Goal: Task Accomplishment & Management: Complete application form

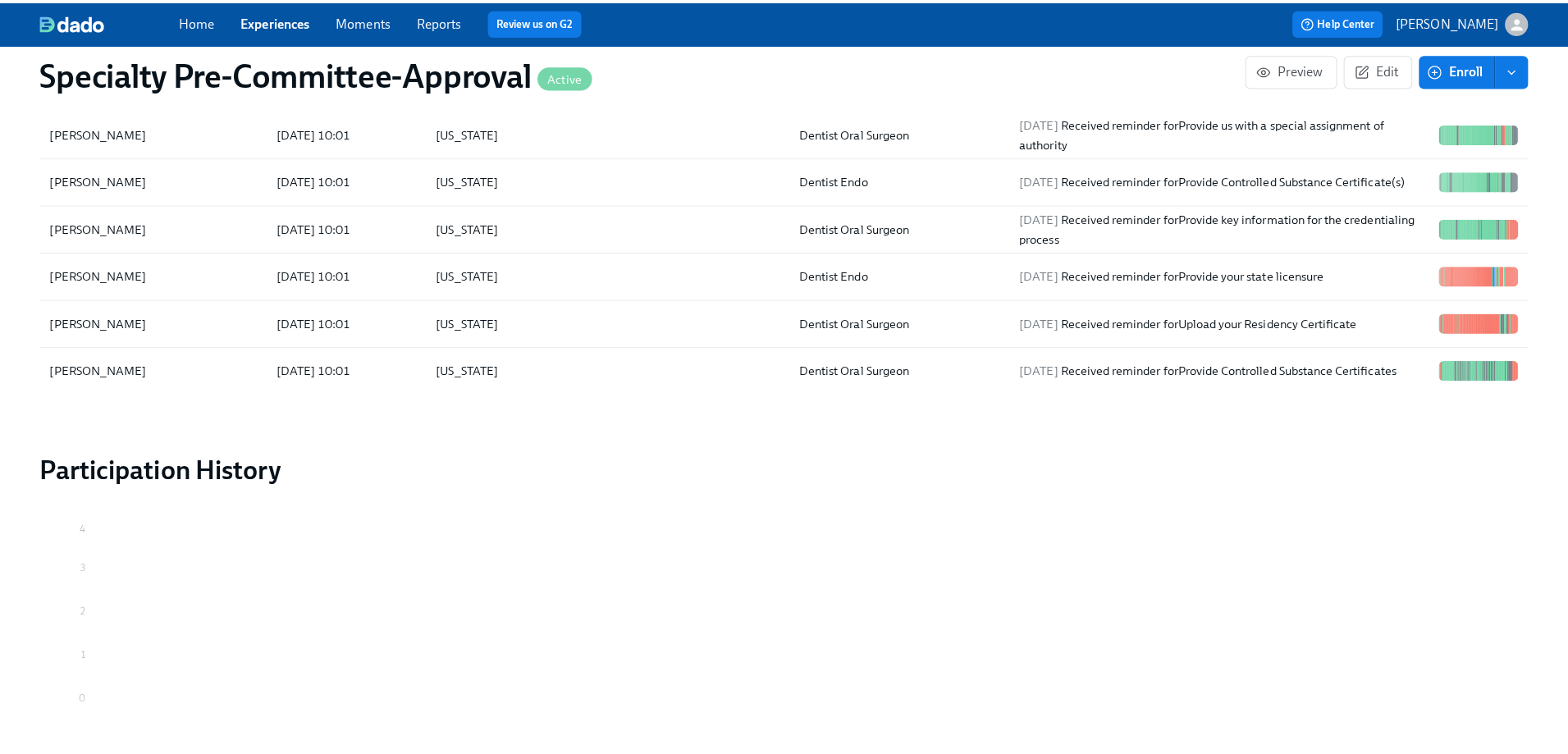
scroll to position [2739, 0]
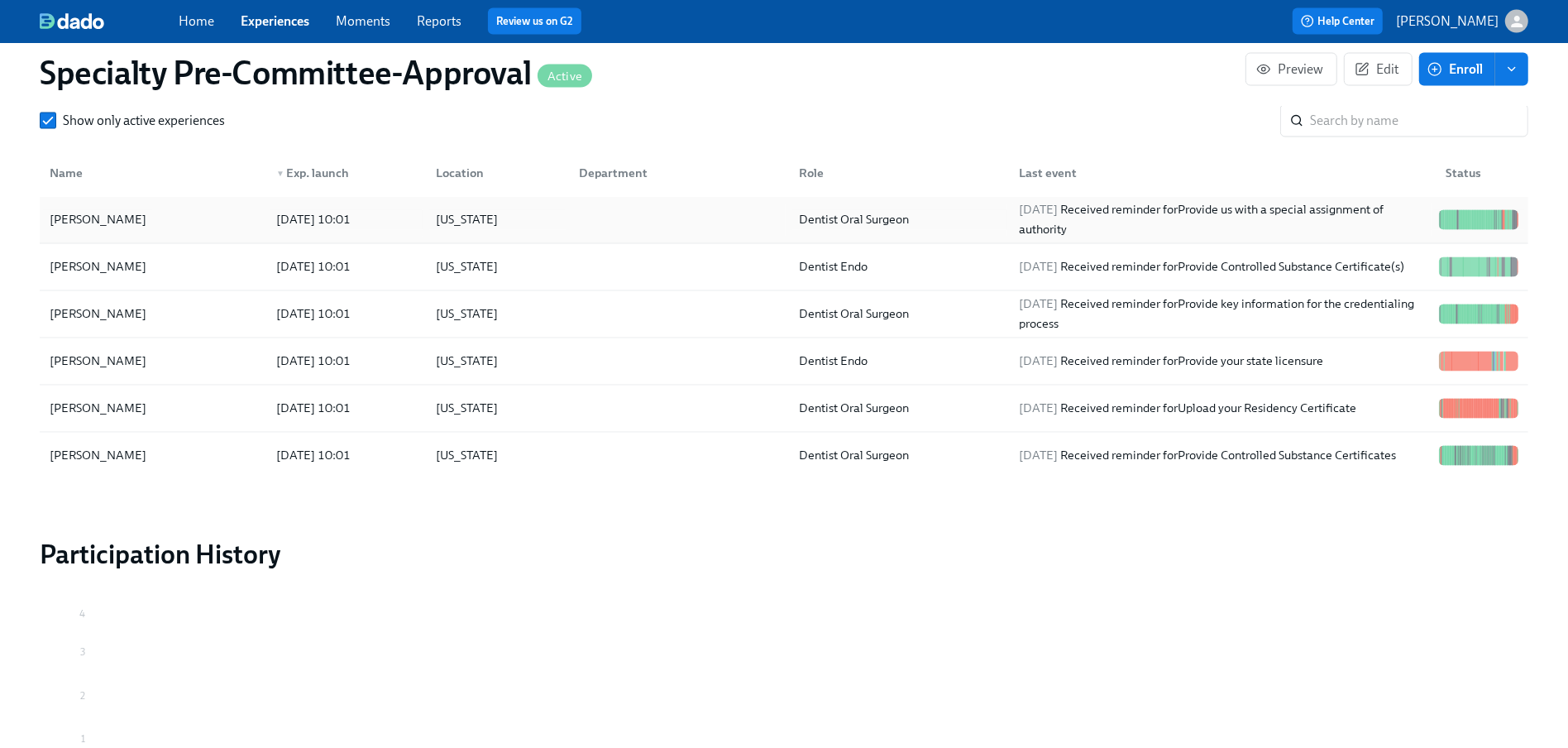
click at [153, 230] on div "[PERSON_NAME]" at bounding box center [98, 219] width 110 height 19
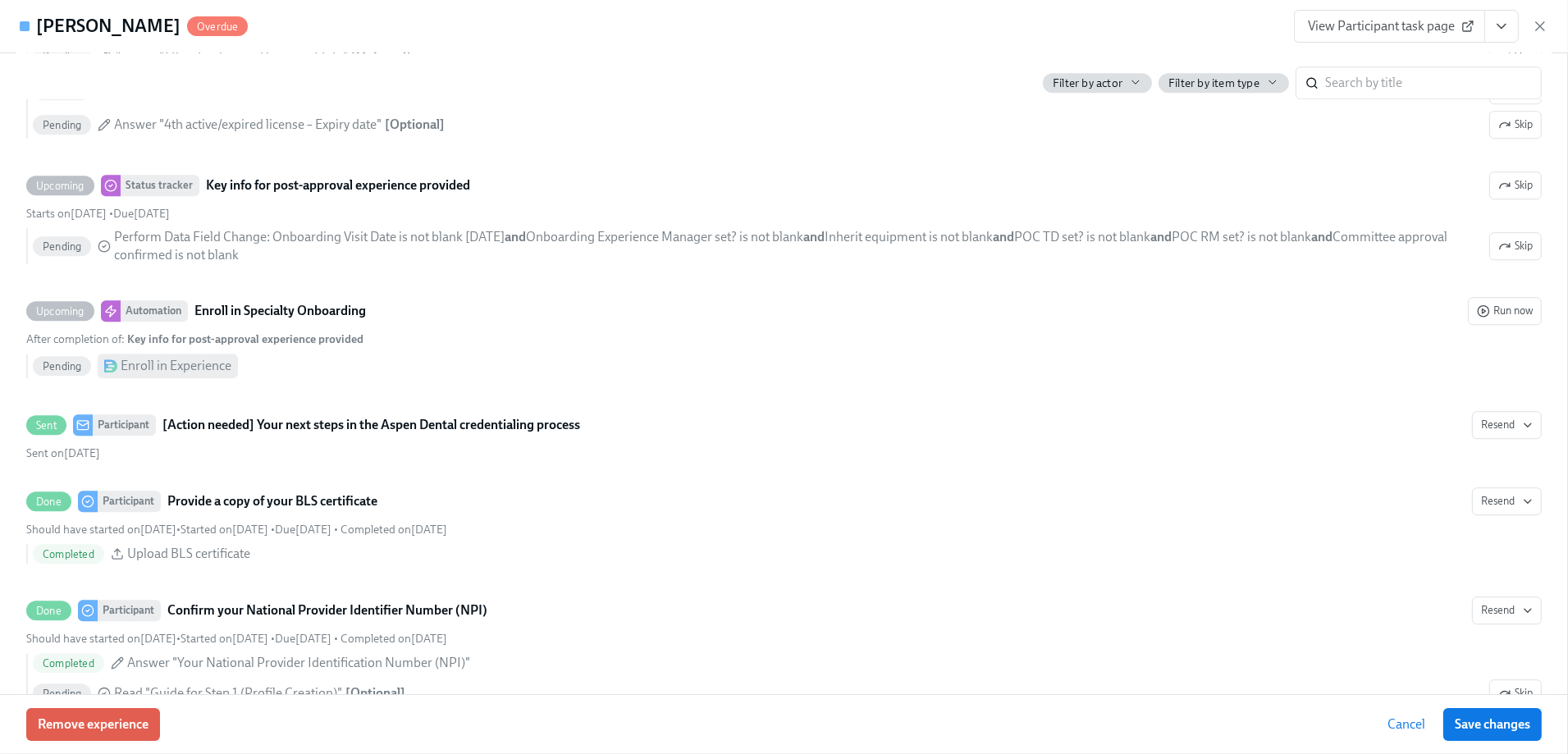
scroll to position [5992, 0]
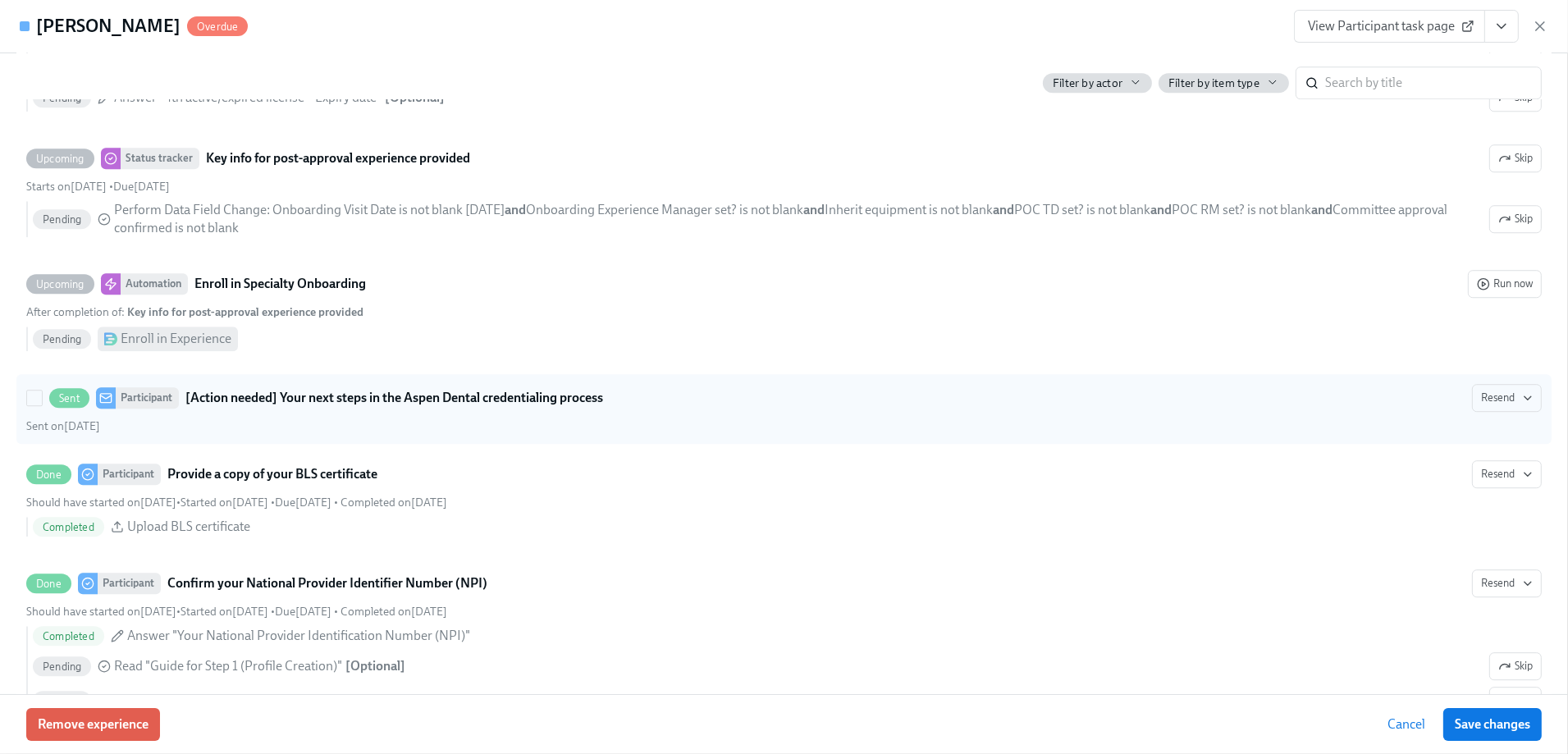
click at [549, 400] on strong "[Action needed] Your next steps in the Aspen Dental credentialing process" at bounding box center [394, 398] width 418 height 19
click at [42, 400] on input "Sent Participant [Action needed] Your next steps in the Aspen Dental credential…" at bounding box center [34, 398] width 15 height 15
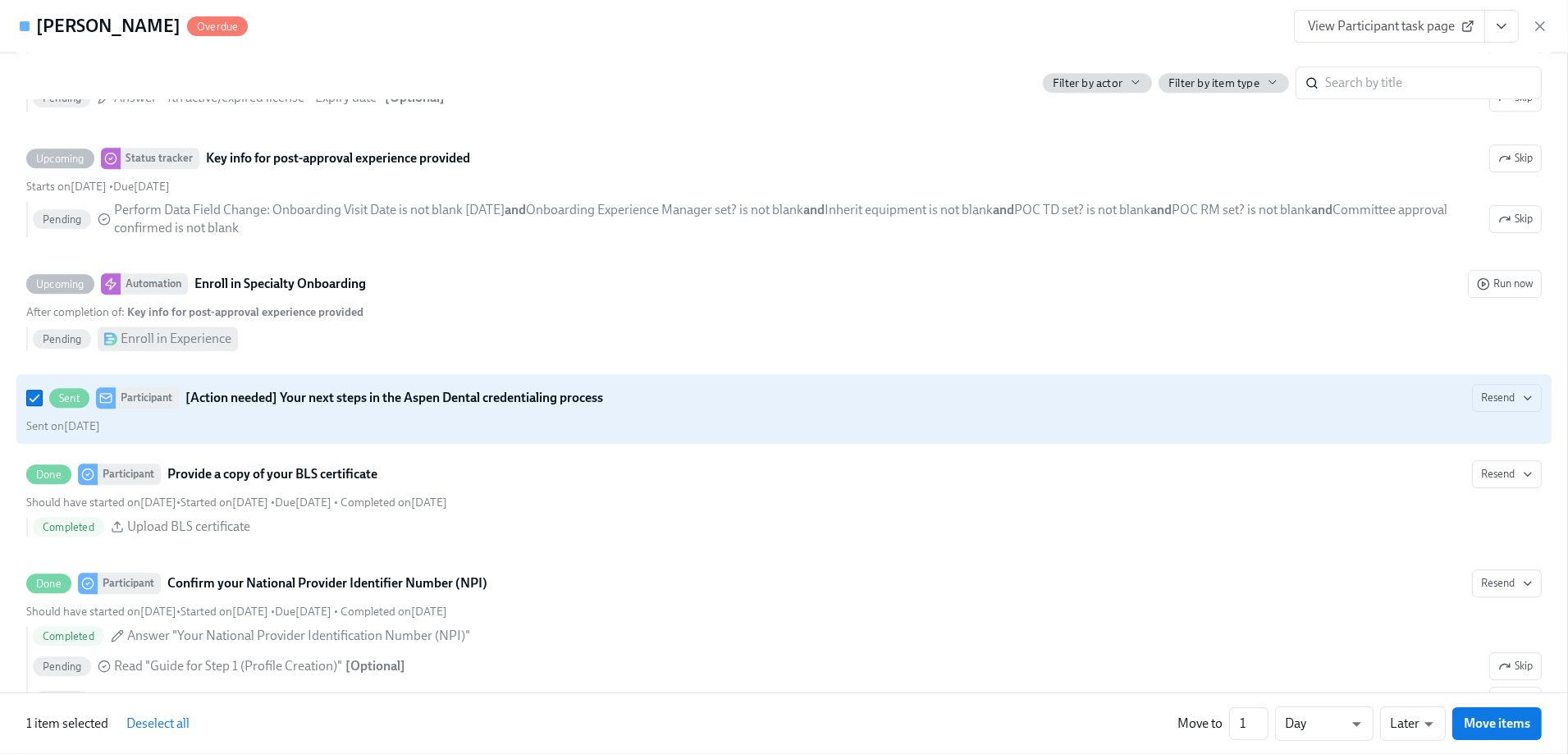
click at [549, 399] on strong "[Action needed] Your next steps in the Aspen Dental credentialing process" at bounding box center [394, 398] width 418 height 19
click at [42, 399] on input "Sent Participant [Action needed] Your next steps in the Aspen Dental credential…" at bounding box center [34, 398] width 15 height 15
checkbox input "false"
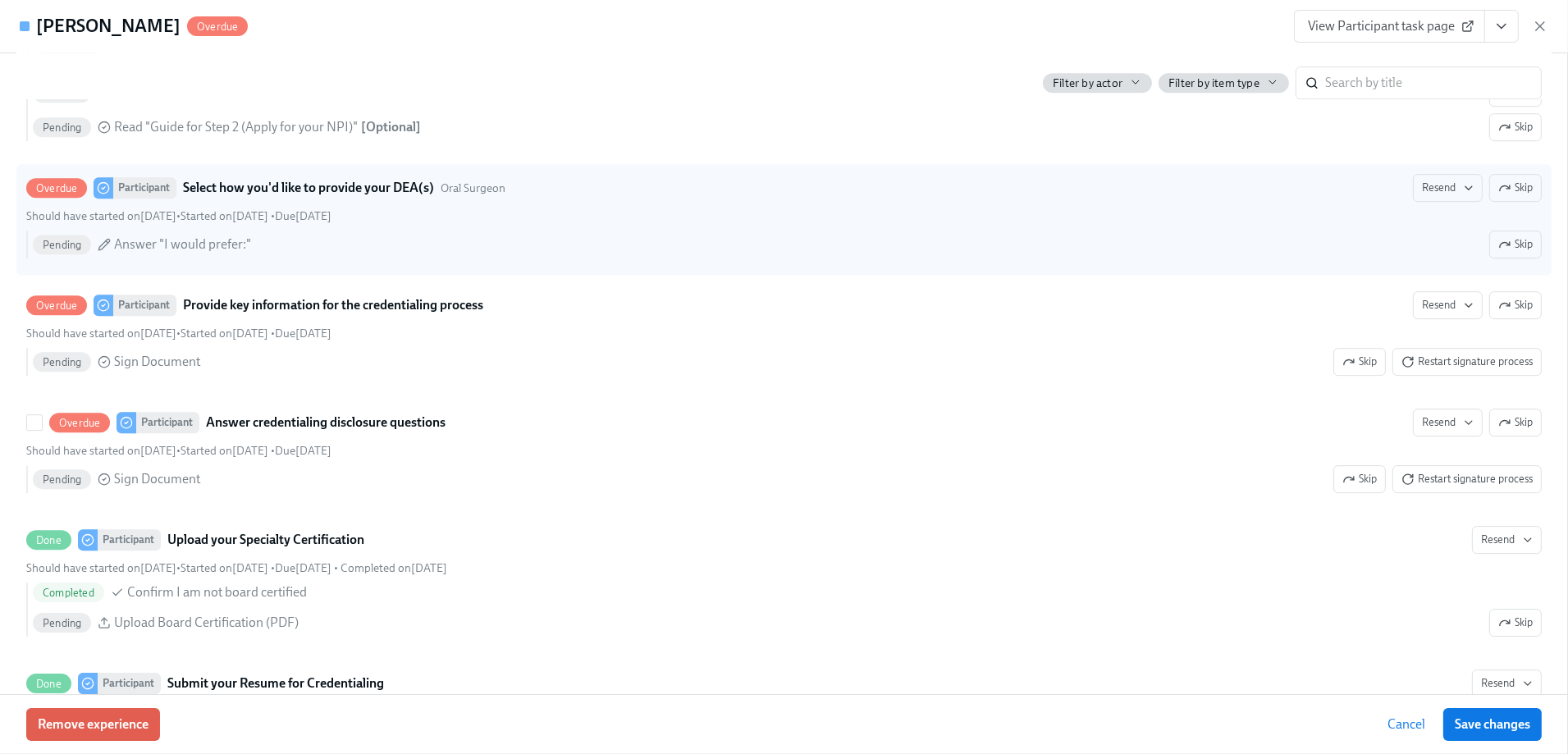
scroll to position [6566, 0]
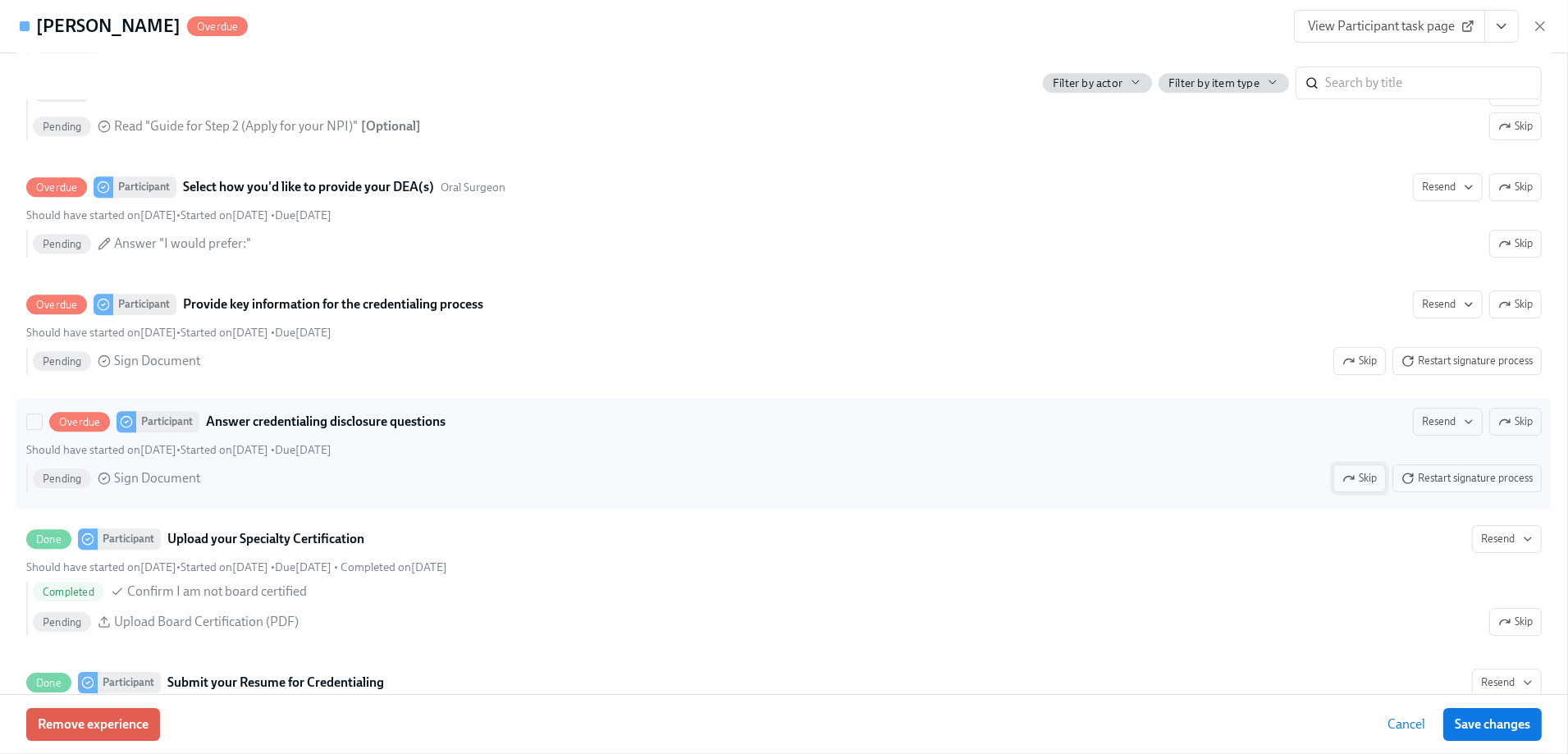
click at [1342, 481] on icon "button" at bounding box center [1349, 478] width 13 height 13
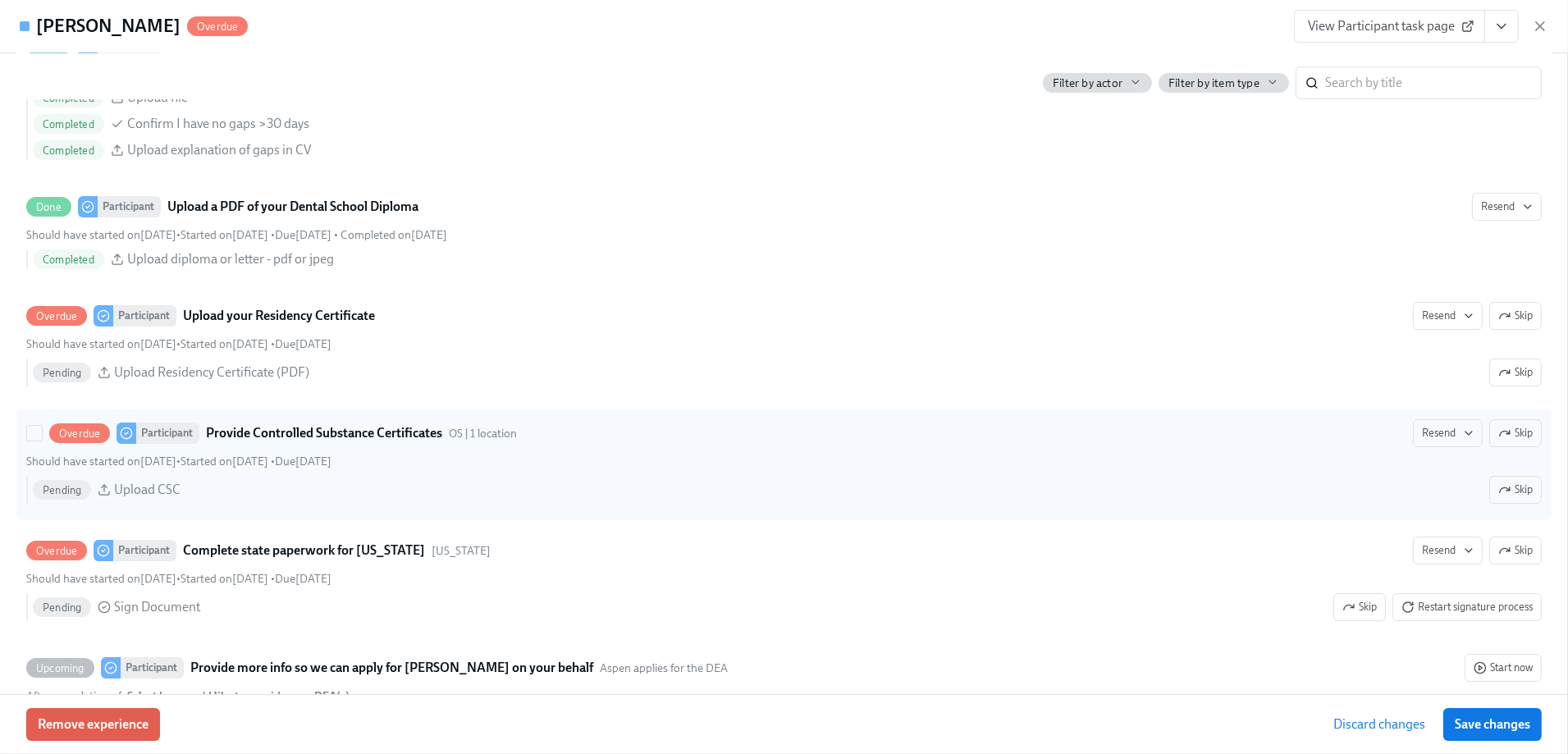
scroll to position [7222, 0]
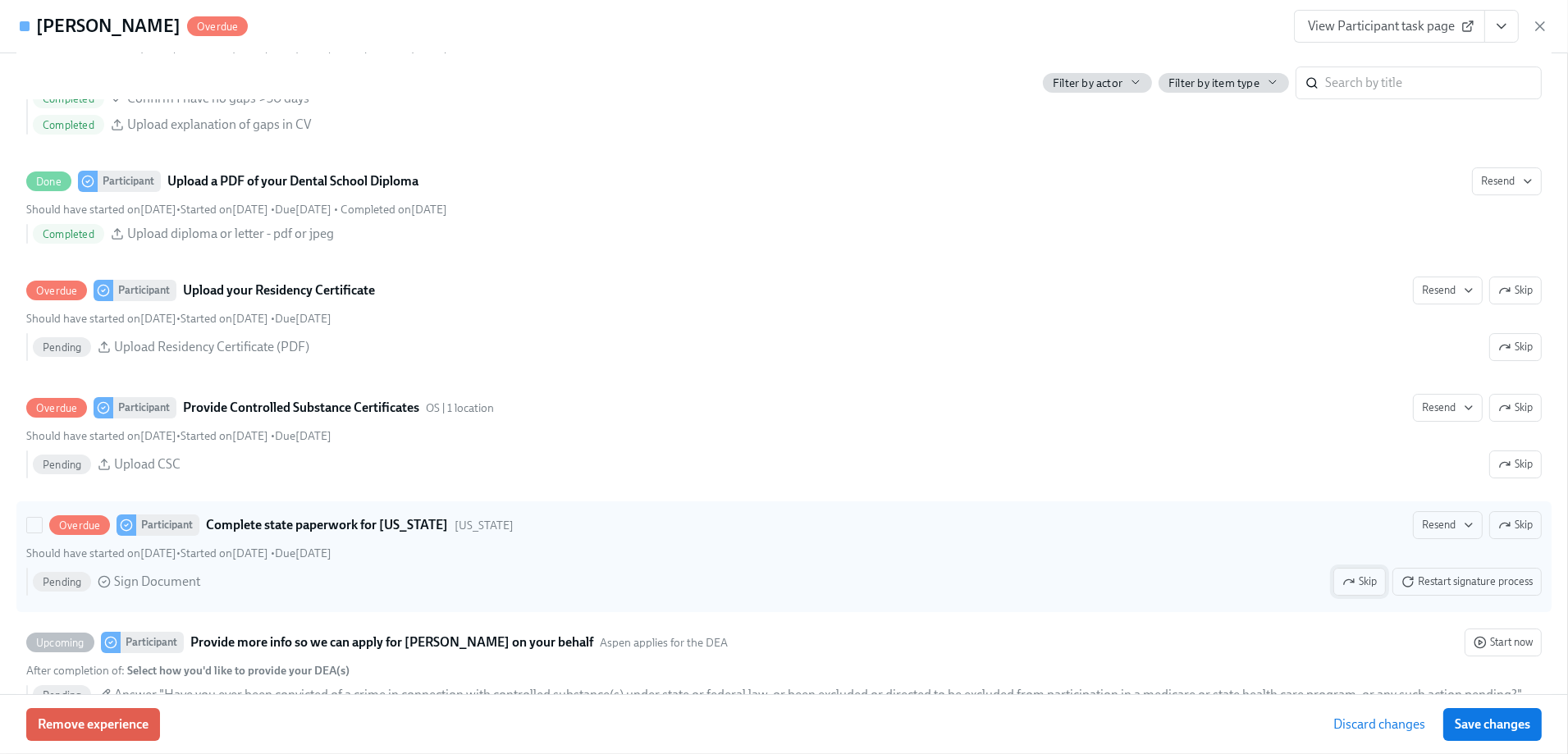
click at [1348, 573] on span "Skip" at bounding box center [1359, 582] width 34 height 17
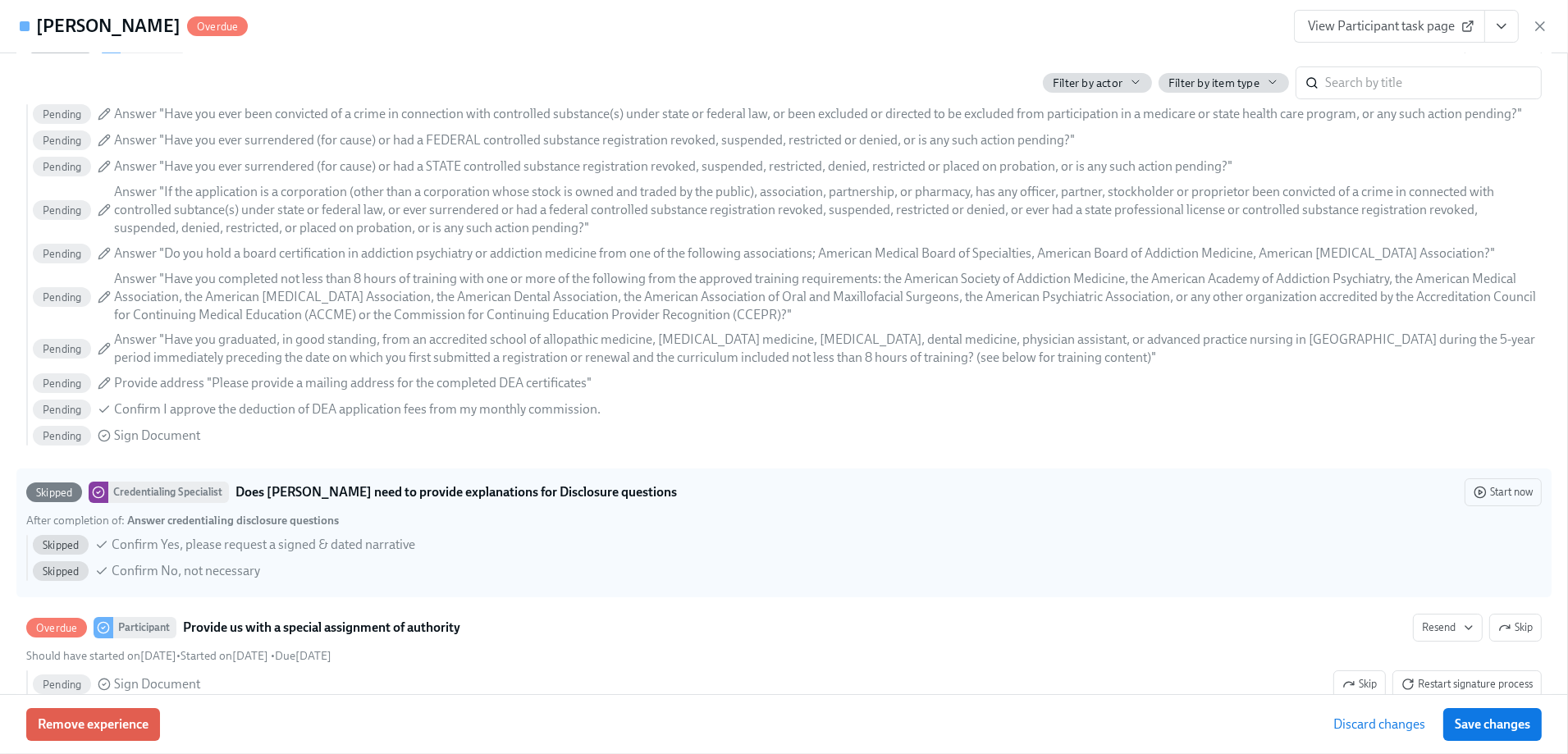
scroll to position [7879, 0]
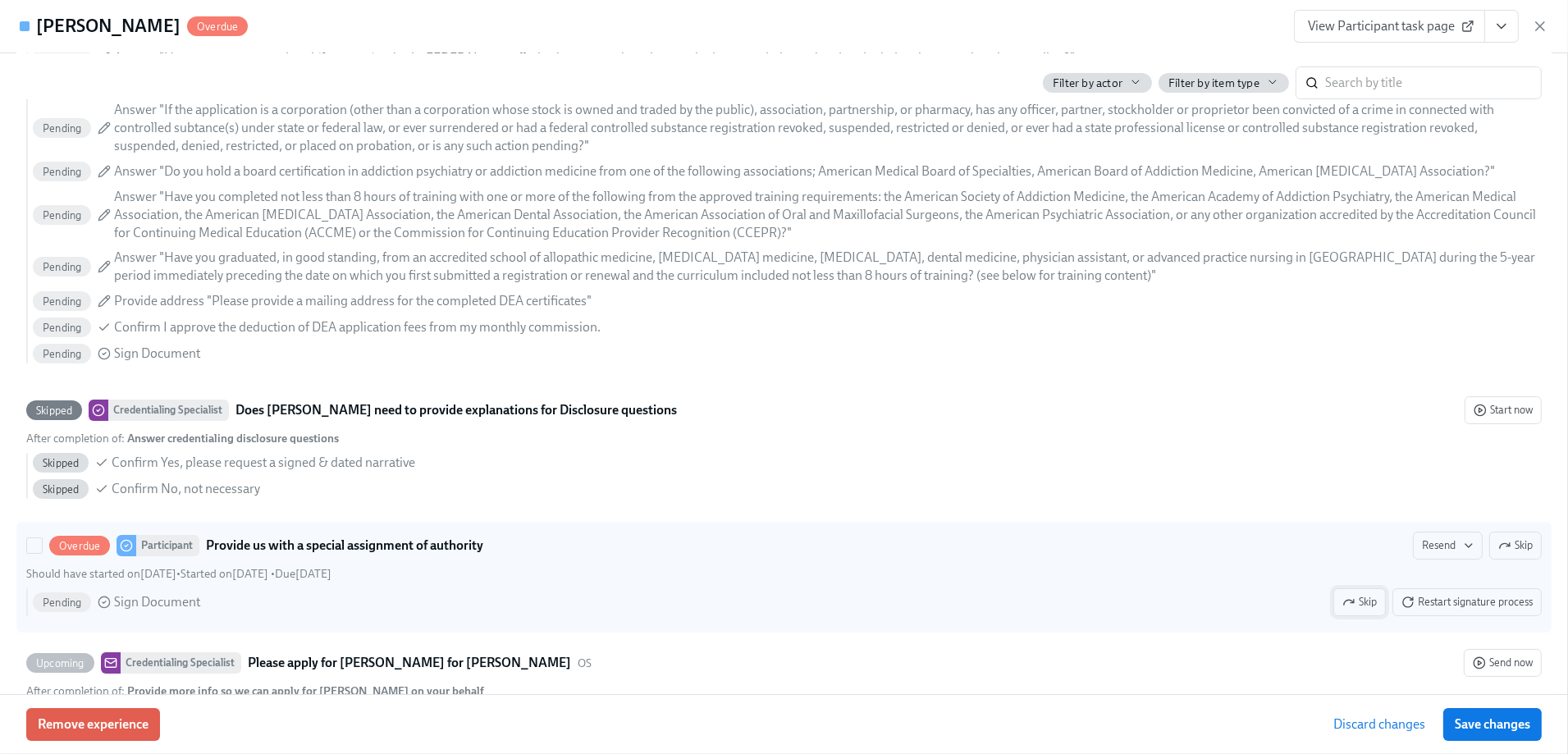
click at [1345, 594] on span "Skip" at bounding box center [1359, 603] width 34 height 17
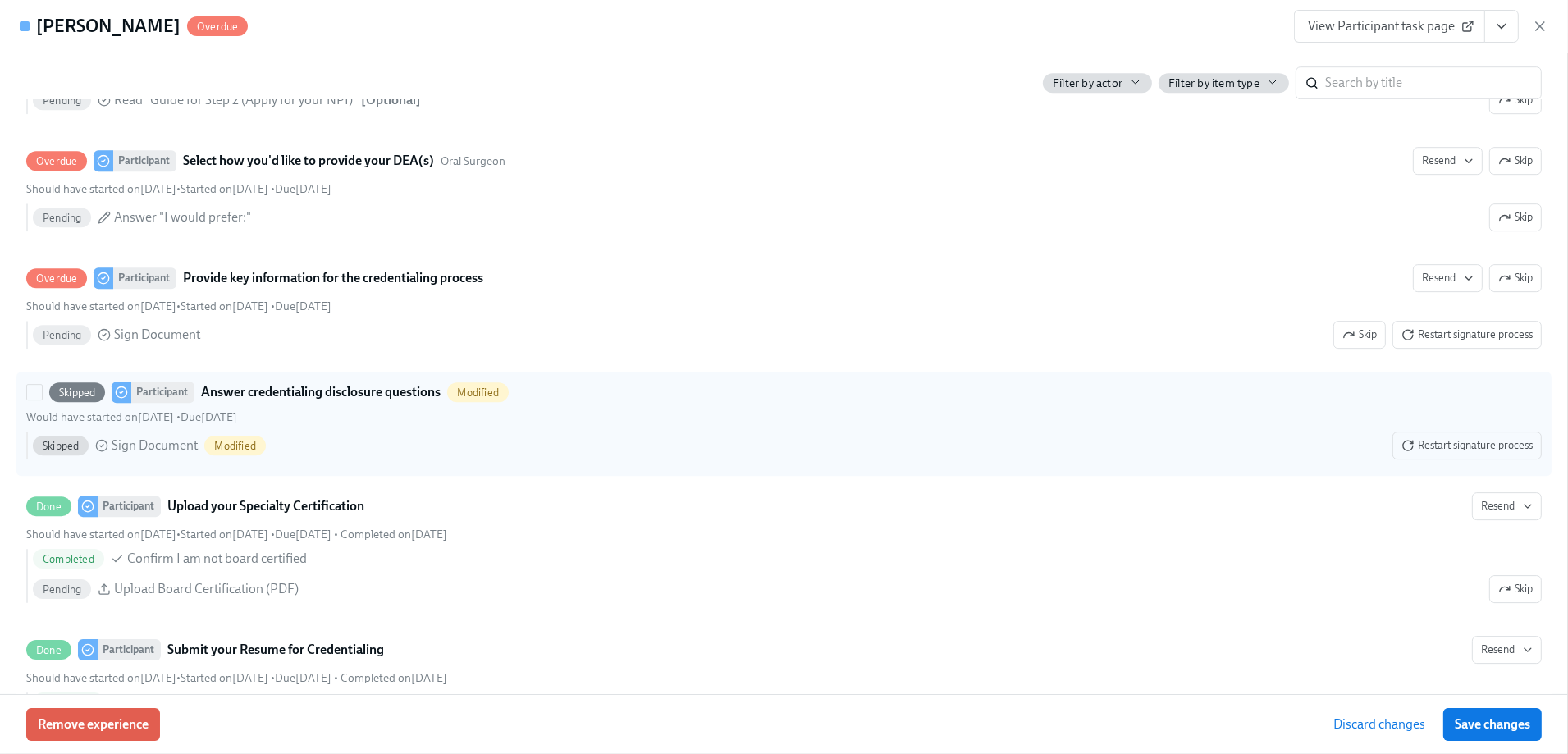
scroll to position [6566, 0]
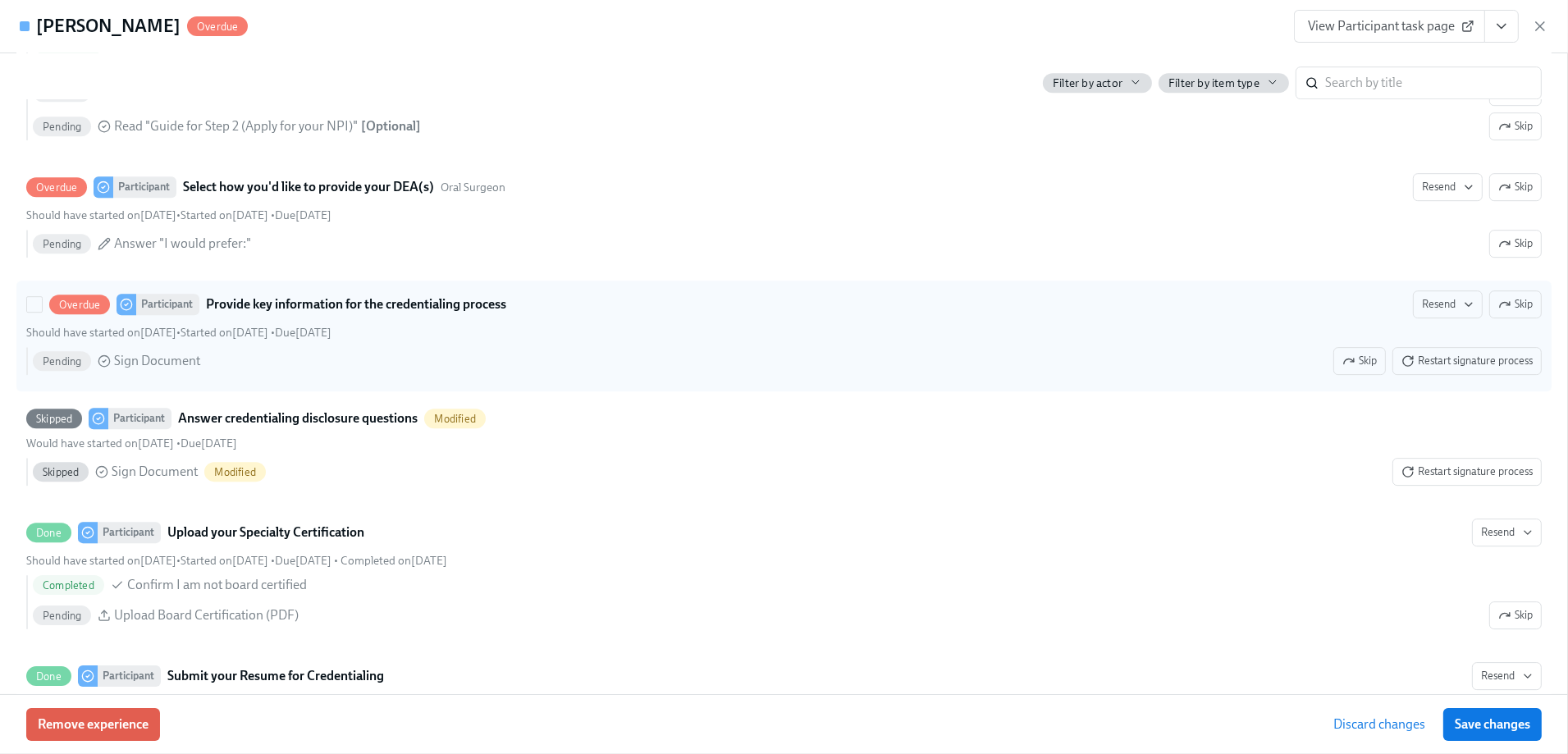
click at [339, 307] on strong "Provide key information for the credentialing process" at bounding box center [355, 304] width 300 height 19
click at [42, 307] on input "Overdue Participant Provide key information for the credentialing process Resen…" at bounding box center [34, 304] width 15 height 15
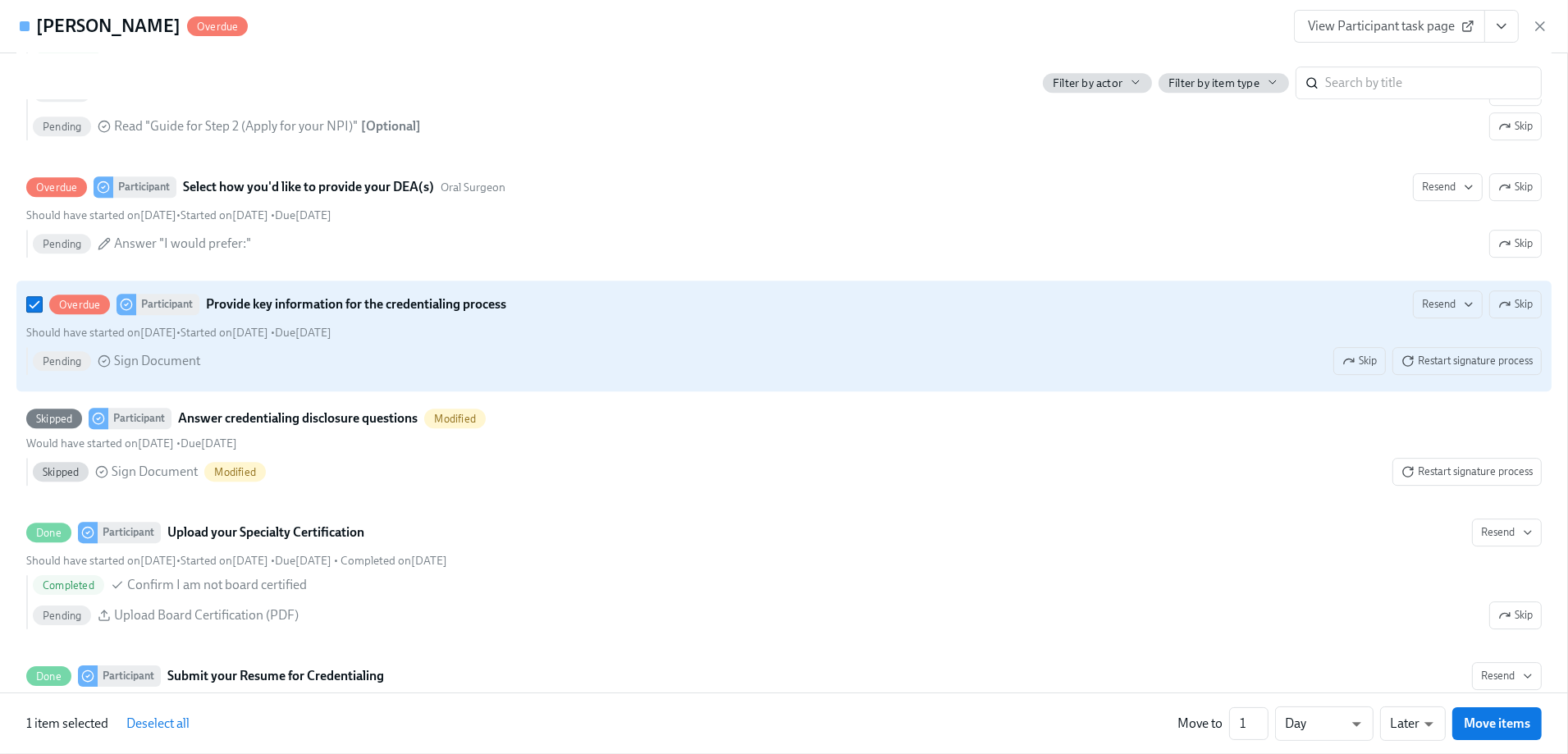
click at [339, 307] on strong "Provide key information for the credentialing process" at bounding box center [355, 304] width 300 height 19
click at [42, 307] on input "Overdue Participant Provide key information for the credentialing process Resen…" at bounding box center [34, 304] width 15 height 15
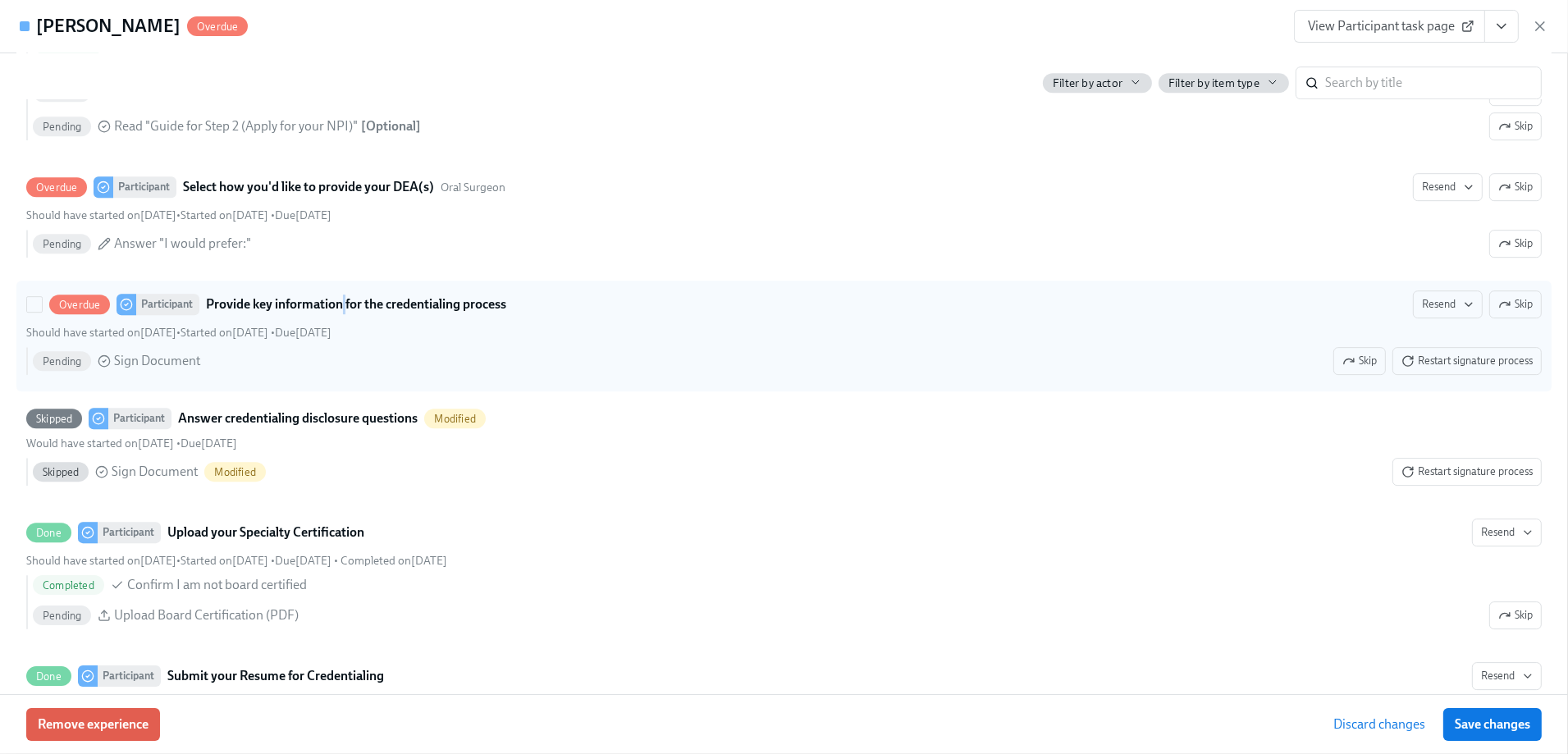
click at [339, 307] on strong "Provide key information for the credentialing process" at bounding box center [355, 304] width 300 height 19
click at [42, 307] on input "Overdue Participant Provide key information for the credentialing process Resen…" at bounding box center [34, 304] width 15 height 15
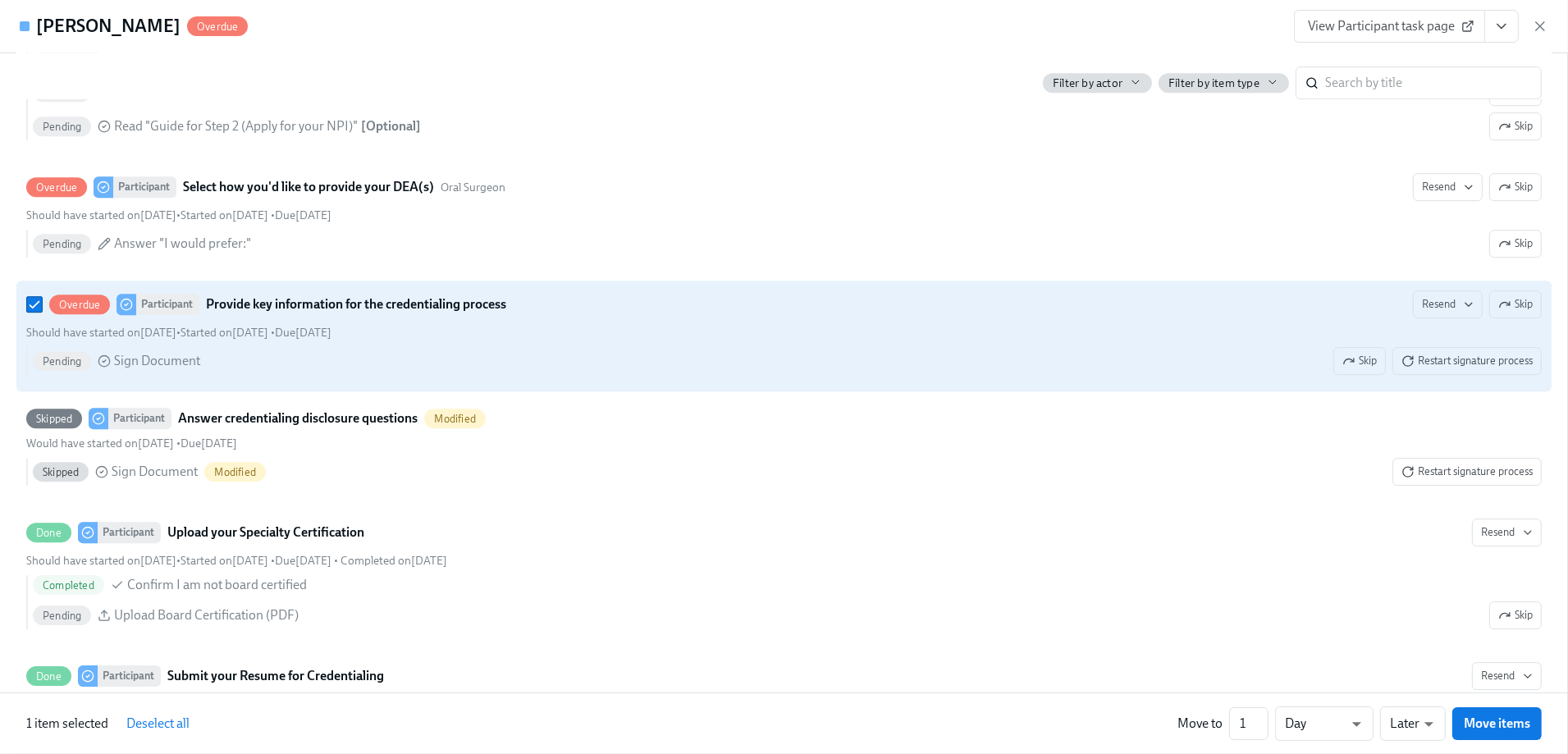
click at [539, 342] on div "Overdue Participant Provide key information for the credentialing process Resen…" at bounding box center [783, 336] width 1515 height 91
click at [42, 312] on input "Overdue Participant Provide key information for the credentialing process Resen…" at bounding box center [34, 304] width 15 height 15
checkbox input "false"
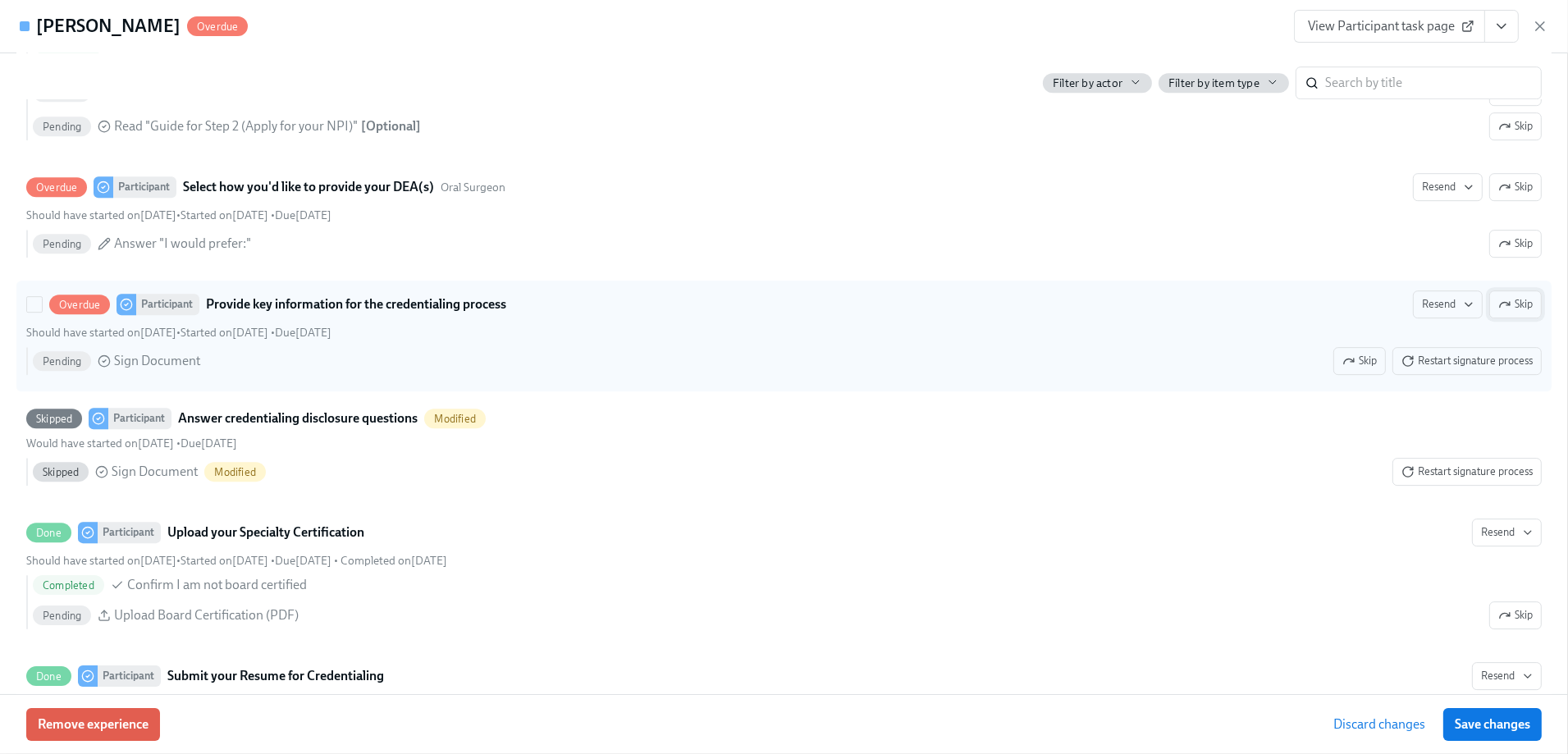
click at [1500, 303] on icon "button" at bounding box center [1505, 304] width 10 height 5
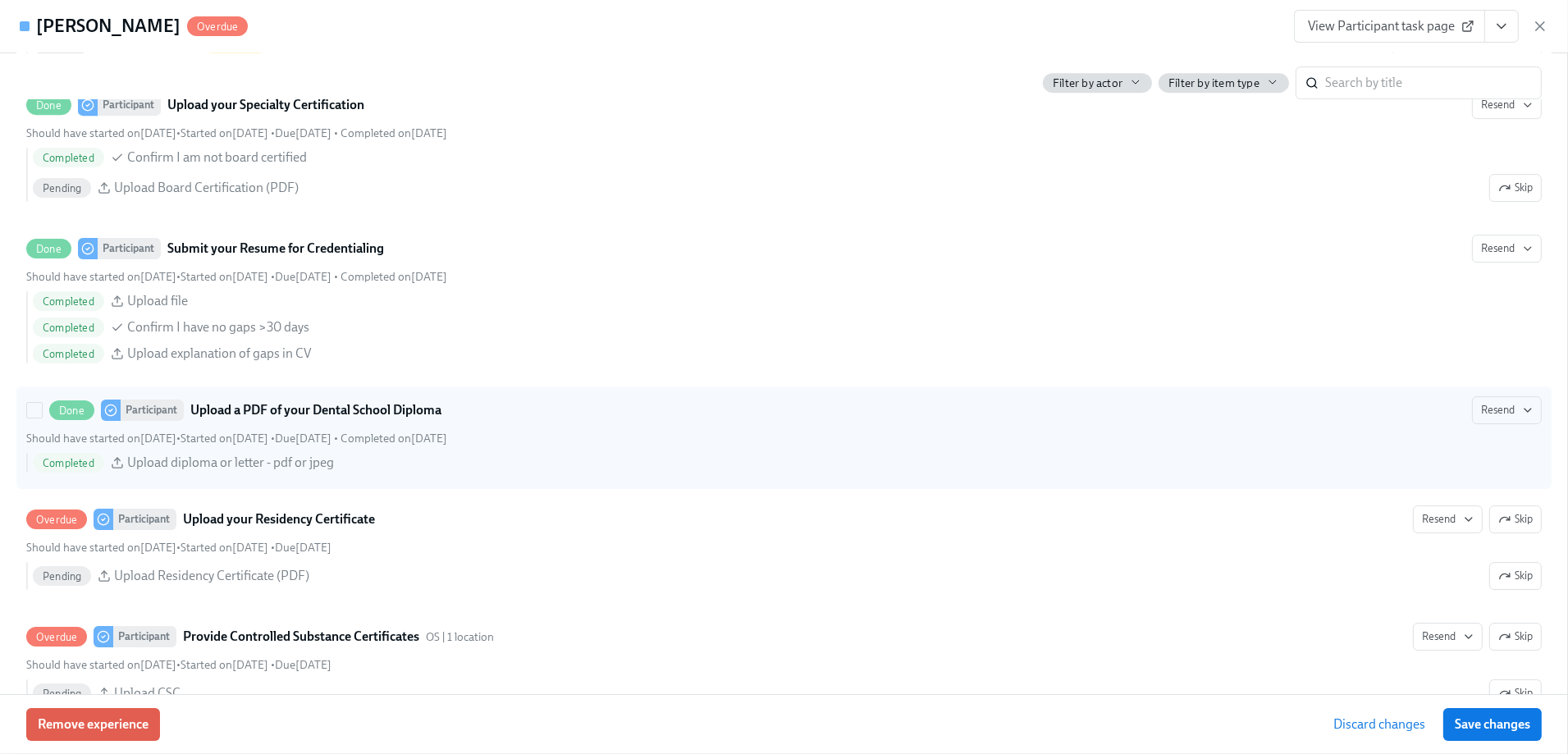
scroll to position [7058, 0]
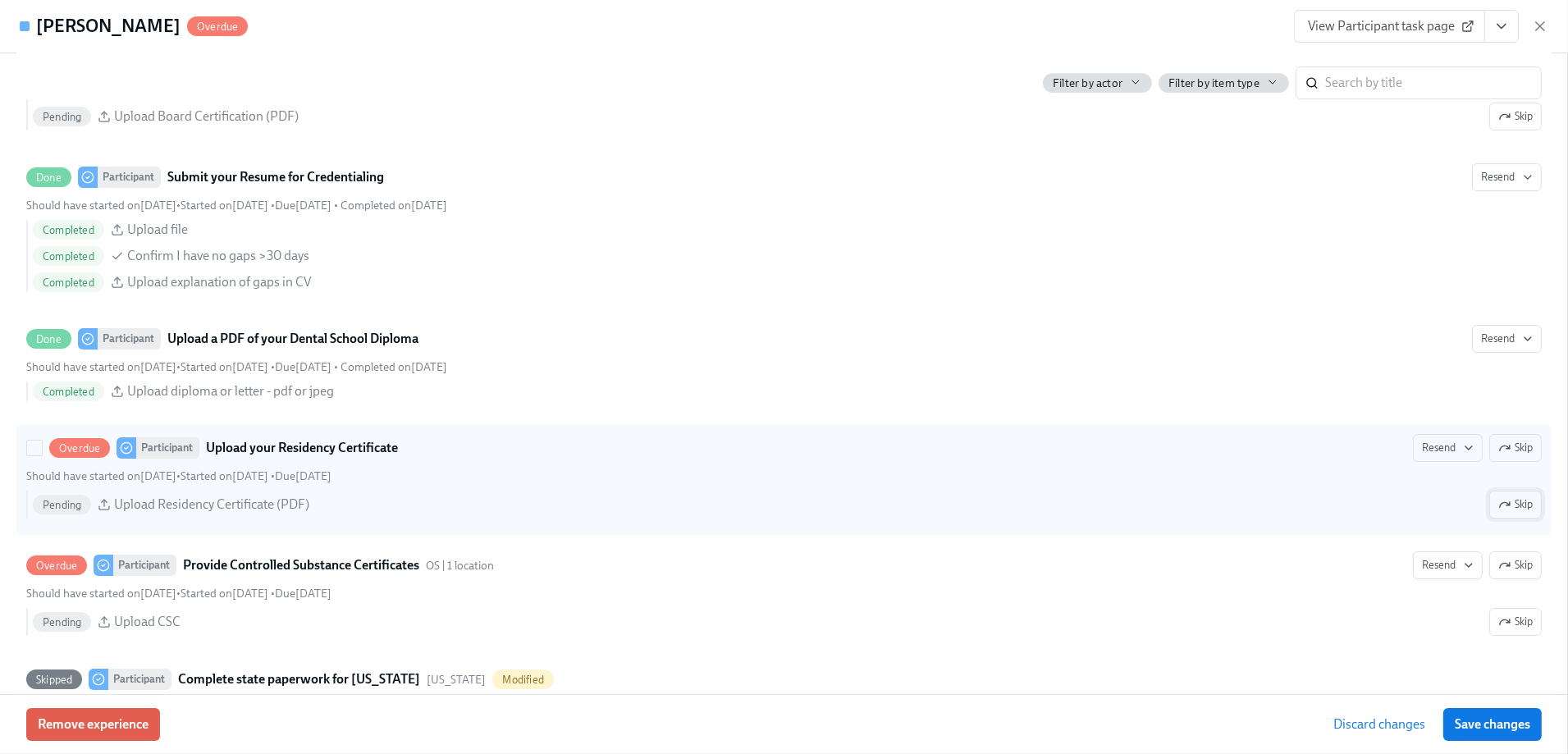
click at [1501, 502] on span "Skip" at bounding box center [1515, 505] width 34 height 17
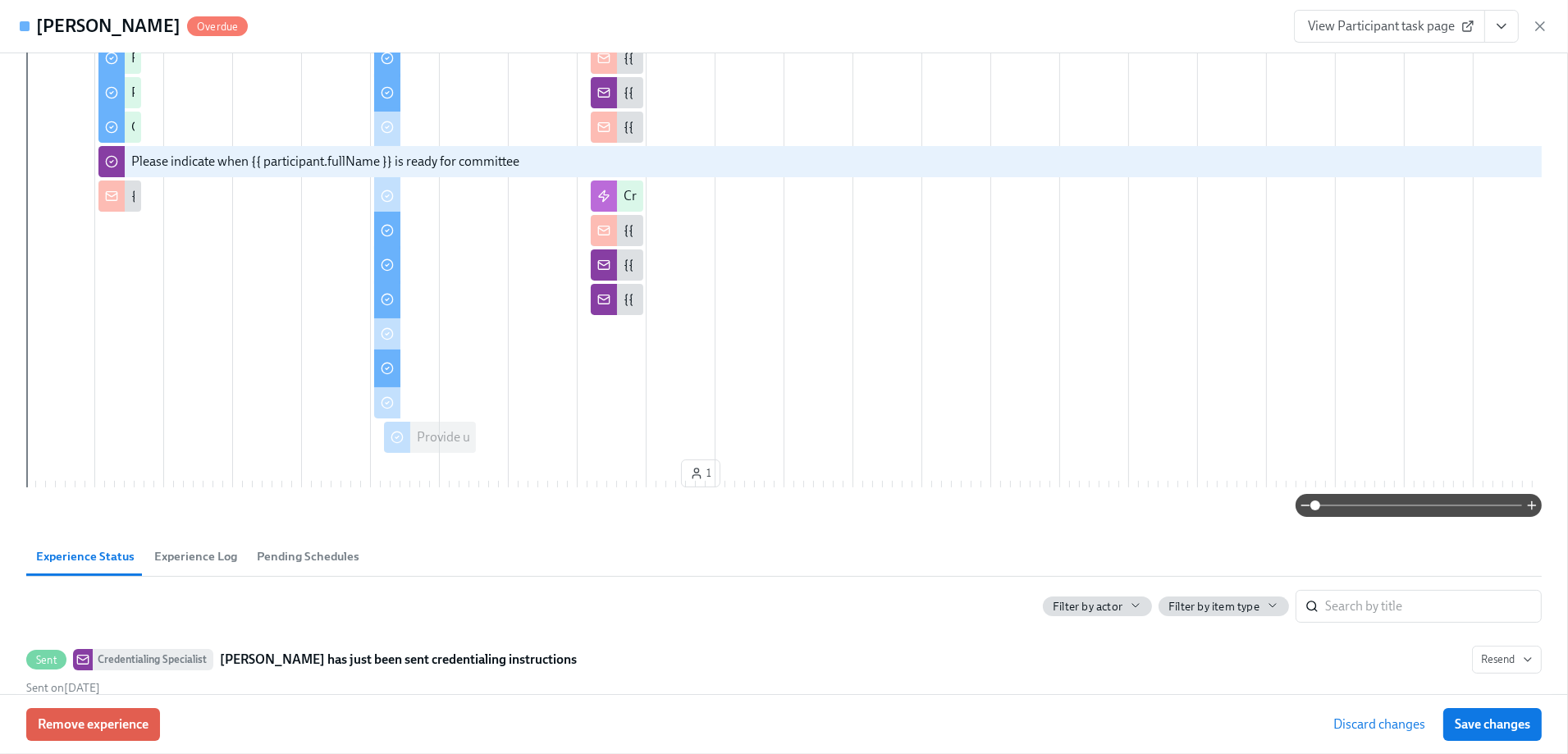
scroll to position [0, 0]
